Goal: Information Seeking & Learning: Learn about a topic

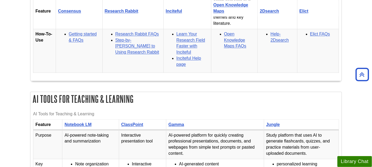
scroll to position [1149, 0]
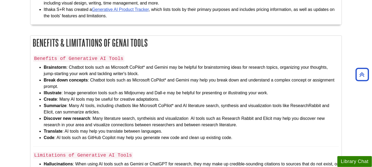
click at [199, 90] on li "Illustrate : Image generation tools such as Midjourney and Dall-e may be helpfu…" at bounding box center [191, 93] width 295 height 6
click at [98, 77] on li "Break down concepts : Chatbot tools such as Microsoft CoPilot* and Gemini may h…" at bounding box center [191, 83] width 295 height 13
click at [192, 103] on li "Summarize : Many AI tools, including chatbots like Microsoft CoPilot* and AI li…" at bounding box center [191, 109] width 295 height 13
drag, startPoint x: 182, startPoint y: 96, endPoint x: 218, endPoint y: 97, distance: 35.2
click at [218, 103] on li "Summarize : Many AI tools, including chatbots like Microsoft CoPilot* and AI li…" at bounding box center [191, 109] width 295 height 13
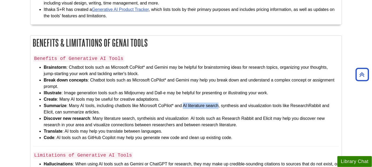
copy li "AI literature search"
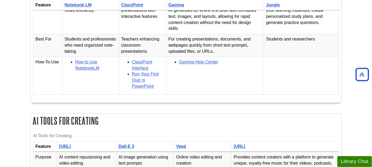
scroll to position [824, 0]
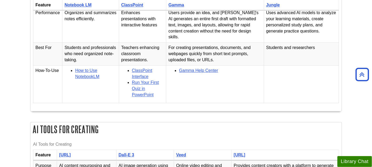
drag, startPoint x: 91, startPoint y: 126, endPoint x: 27, endPoint y: 128, distance: 64.5
copy h2 "AI Tools for Creating"
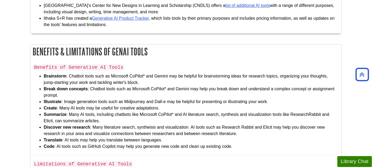
scroll to position [1149, 0]
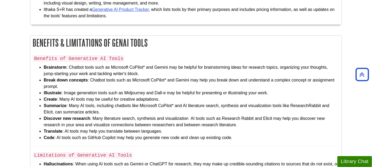
click at [171, 128] on li "Translate : AI tools may help you translate between languages." at bounding box center [191, 131] width 295 height 6
click at [97, 134] on li "Code : AI tools such as GitHub Copilot may help you generate new code and clean…" at bounding box center [191, 137] width 295 height 6
click at [111, 117] on li "Discover new research : Many literature search, syntheisis and visualization AI…" at bounding box center [191, 121] width 295 height 13
click at [247, 128] on li "Translate : AI tools may help you translate between languages." at bounding box center [191, 131] width 295 height 6
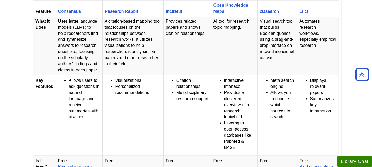
scroll to position [381, 0]
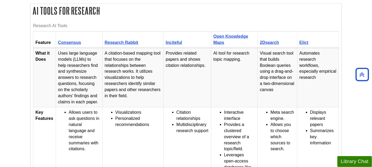
click at [132, 80] on td "A citation-based mapping tool that focuses on the relationships between researc…" at bounding box center [132, 77] width 61 height 59
click at [128, 90] on td "A citation-based mapping tool that focuses on the relationships between researc…" at bounding box center [132, 77] width 61 height 59
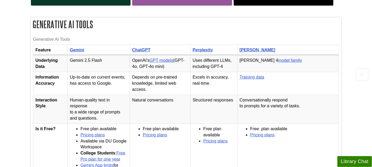
scroll to position [118, 0]
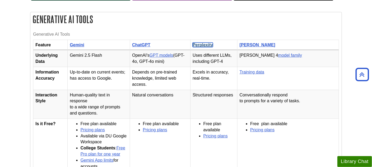
click at [205, 43] on link "Perplexity" at bounding box center [203, 45] width 20 height 5
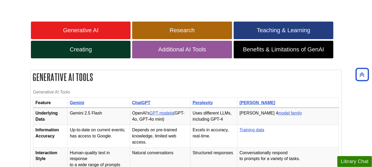
scroll to position [59, 0]
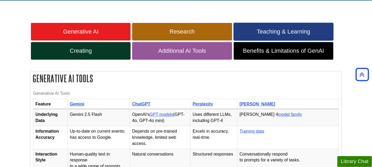
click at [277, 30] on span "Teaching & Learning" at bounding box center [284, 31] width 92 height 7
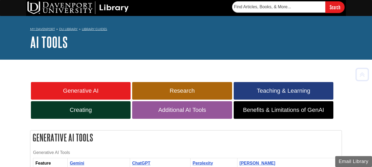
scroll to position [711, 0]
